Goal: Information Seeking & Learning: Learn about a topic

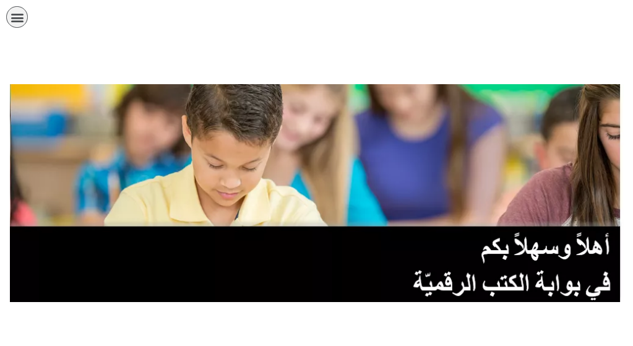
click at [0, 0] on link "الصف التاسع" at bounding box center [0, 0] width 0 height 0
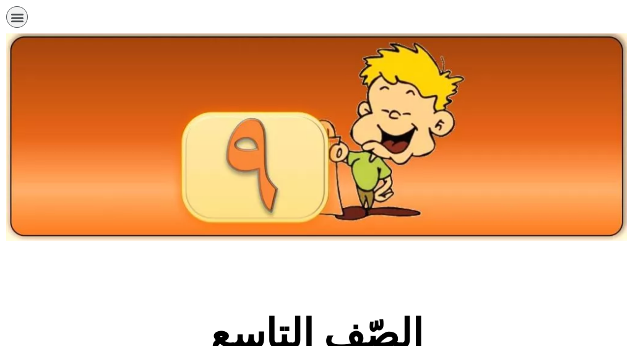
click at [604, 93] on img at bounding box center [316, 136] width 621 height 207
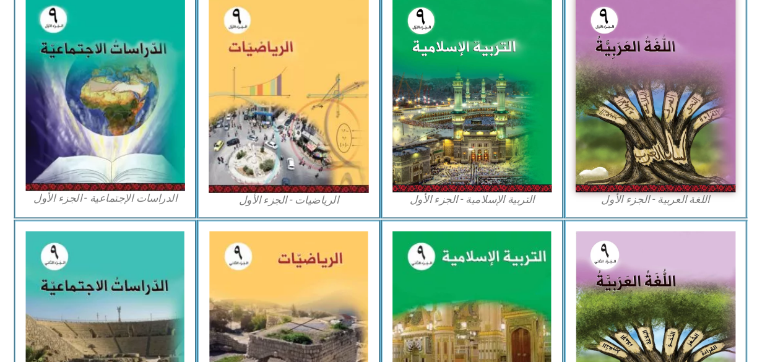
scroll to position [383, 0]
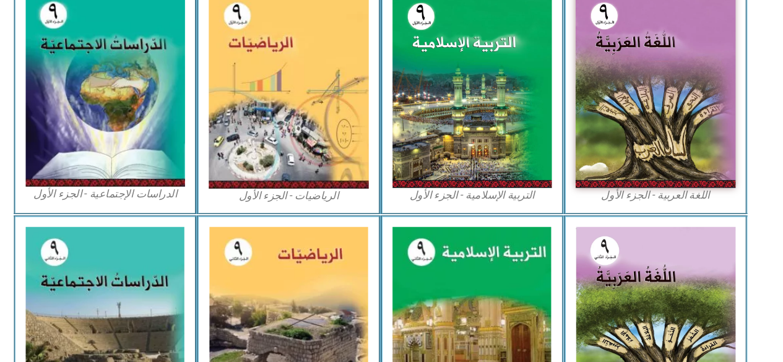
click at [486, 108] on img at bounding box center [478, 106] width 150 height 185
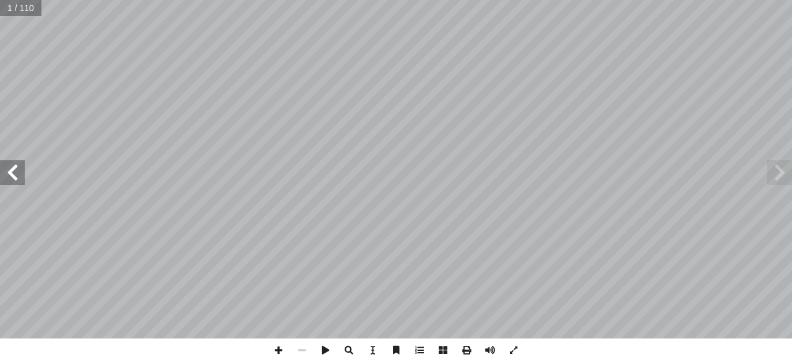
click at [10, 175] on span at bounding box center [12, 172] width 25 height 25
click at [13, 168] on span at bounding box center [12, 172] width 25 height 25
click at [10, 169] on span at bounding box center [12, 172] width 25 height 25
click at [9, 178] on span at bounding box center [12, 172] width 25 height 25
click at [14, 173] on span at bounding box center [12, 172] width 25 height 25
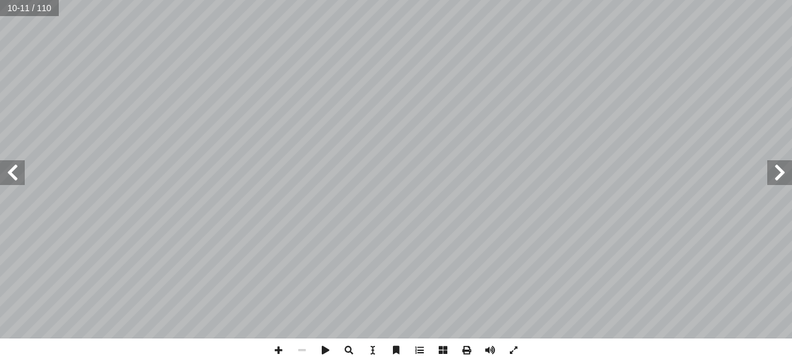
click at [770, 176] on span at bounding box center [780, 172] width 25 height 25
click at [17, 173] on span at bounding box center [12, 172] width 25 height 25
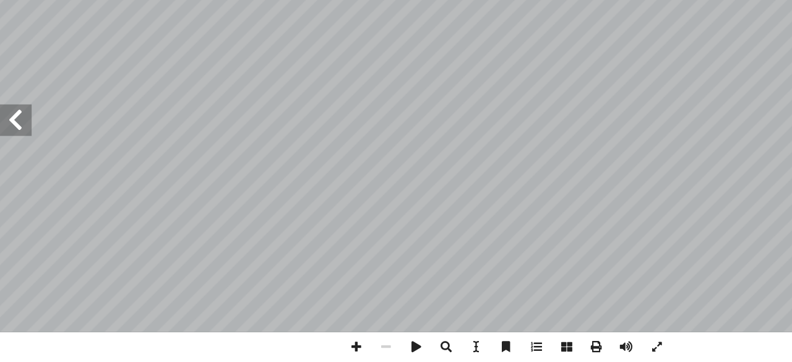
click at [14, 172] on span at bounding box center [12, 172] width 25 height 25
